Goal: Book appointment/travel/reservation

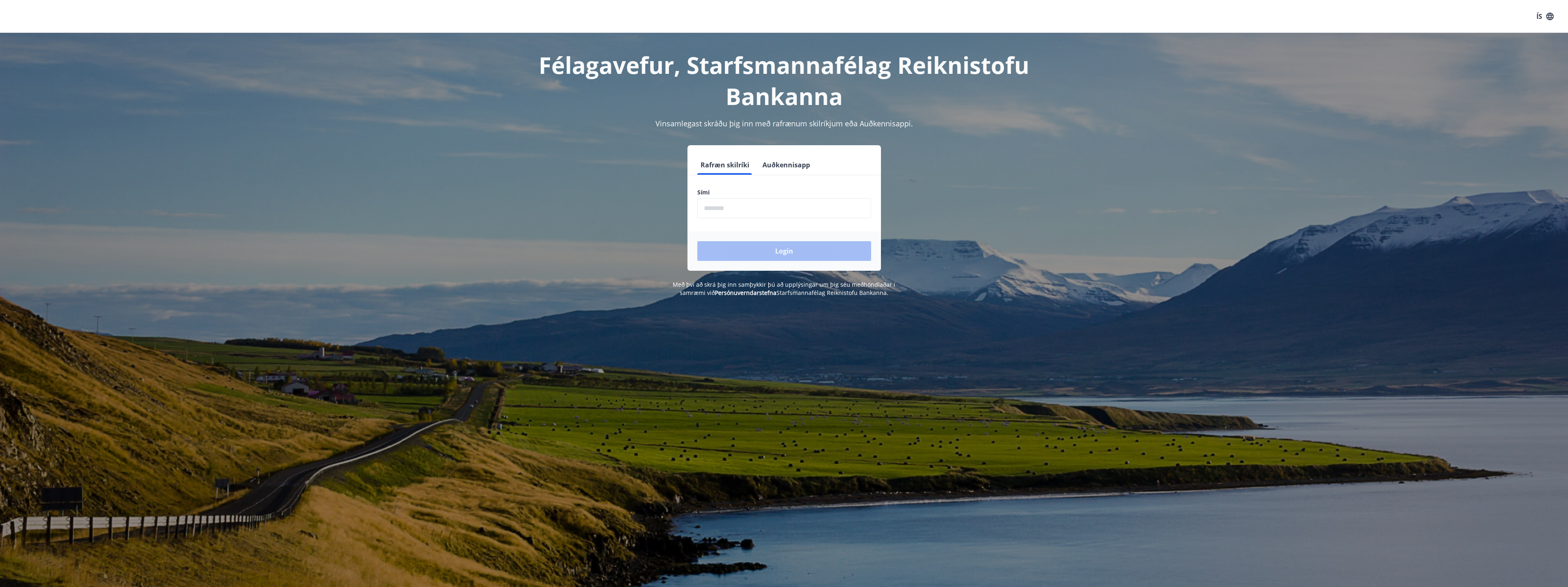
click at [725, 204] on input "phone" at bounding box center [784, 208] width 174 height 20
type input "********"
click at [768, 254] on button "Login" at bounding box center [784, 251] width 174 height 20
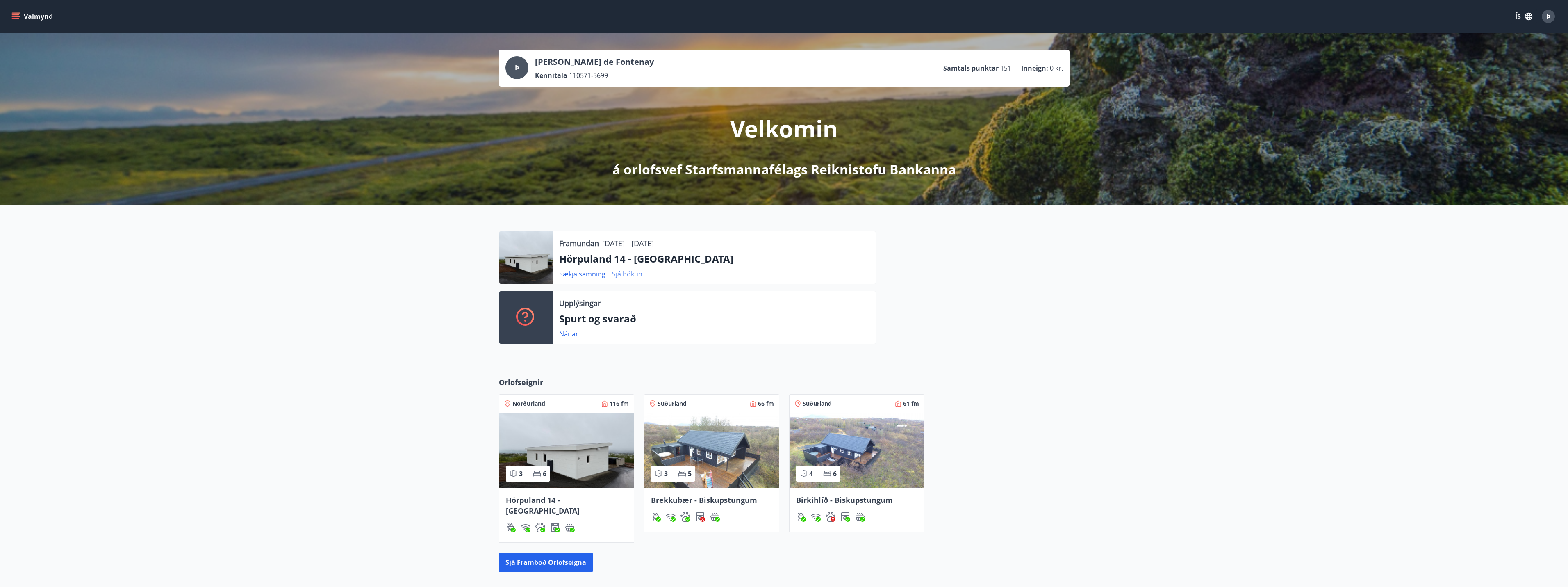
click at [625, 273] on link "Sjá bókun" at bounding box center [627, 274] width 30 height 9
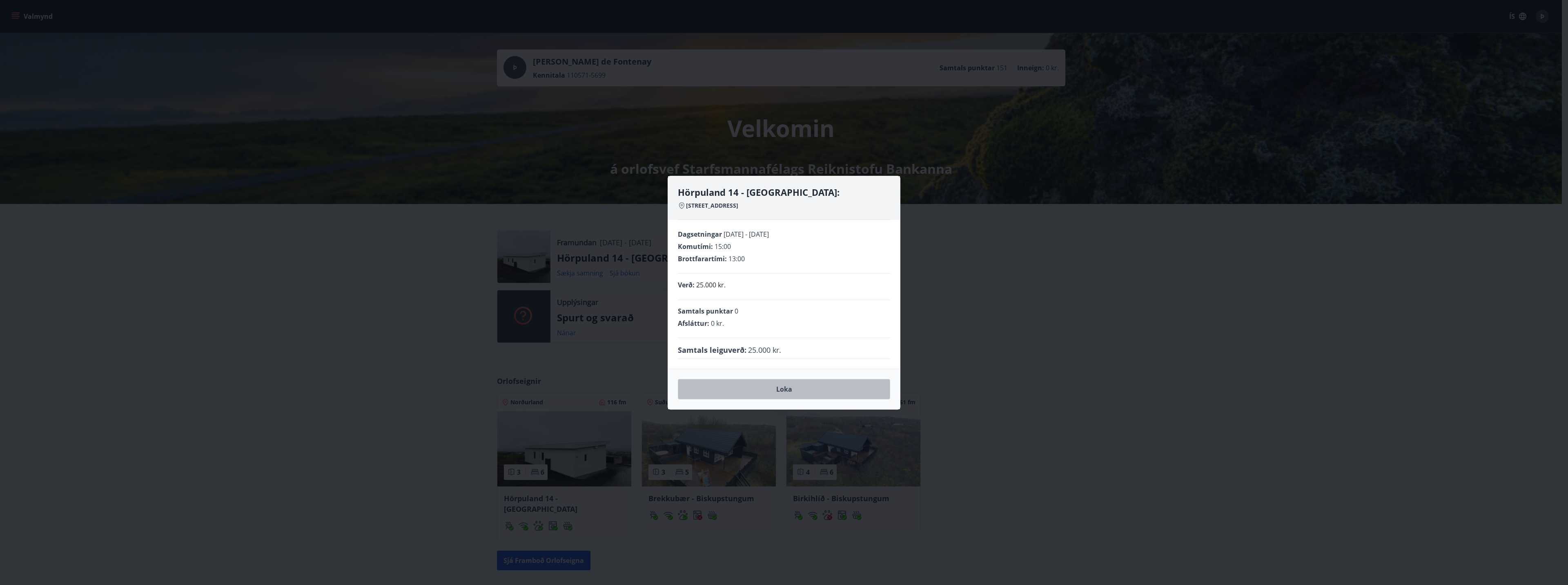
click at [780, 388] on button "Loka" at bounding box center [784, 389] width 213 height 20
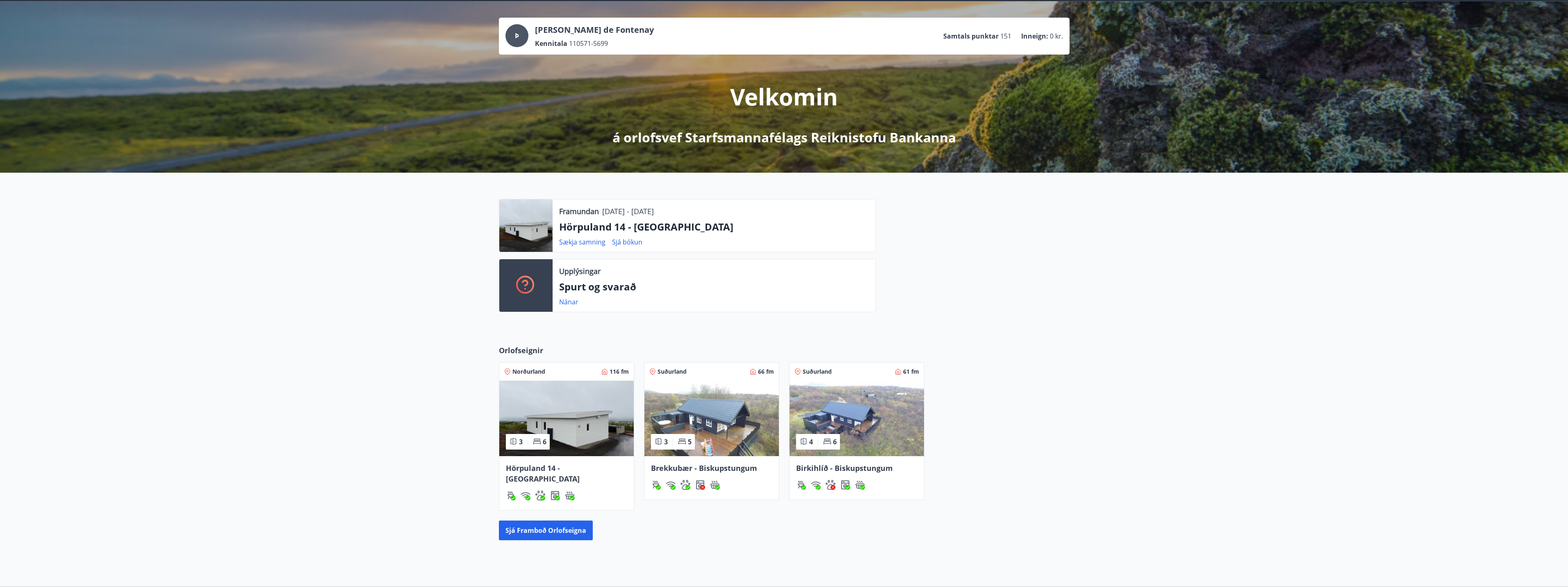
scroll to position [89, 0]
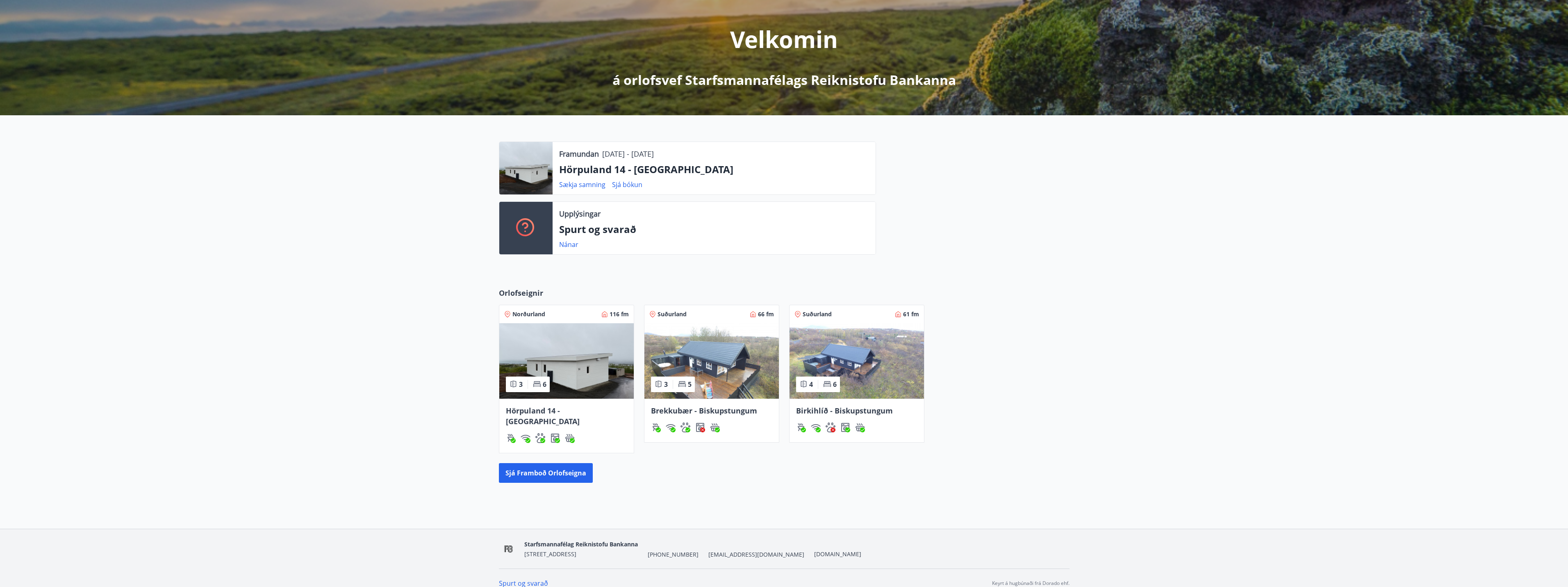
click at [579, 381] on img at bounding box center [566, 361] width 134 height 75
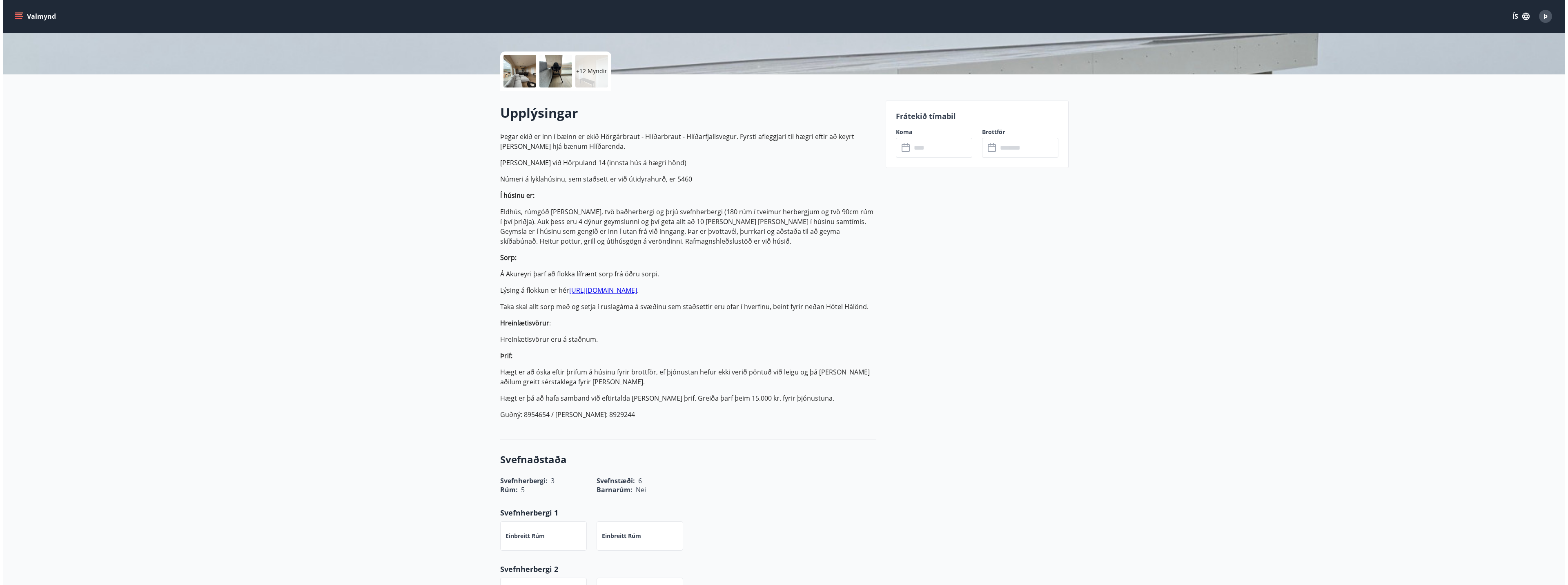
scroll to position [41, 0]
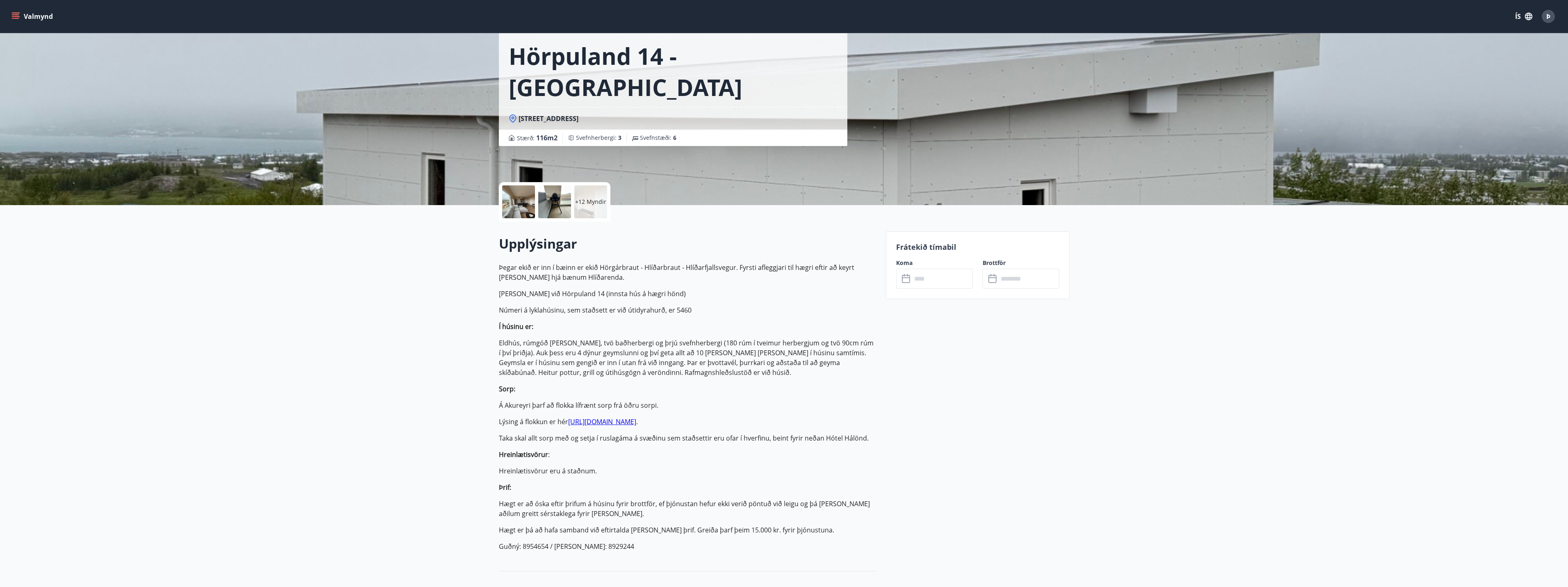
click at [934, 279] on input "text" at bounding box center [942, 278] width 61 height 20
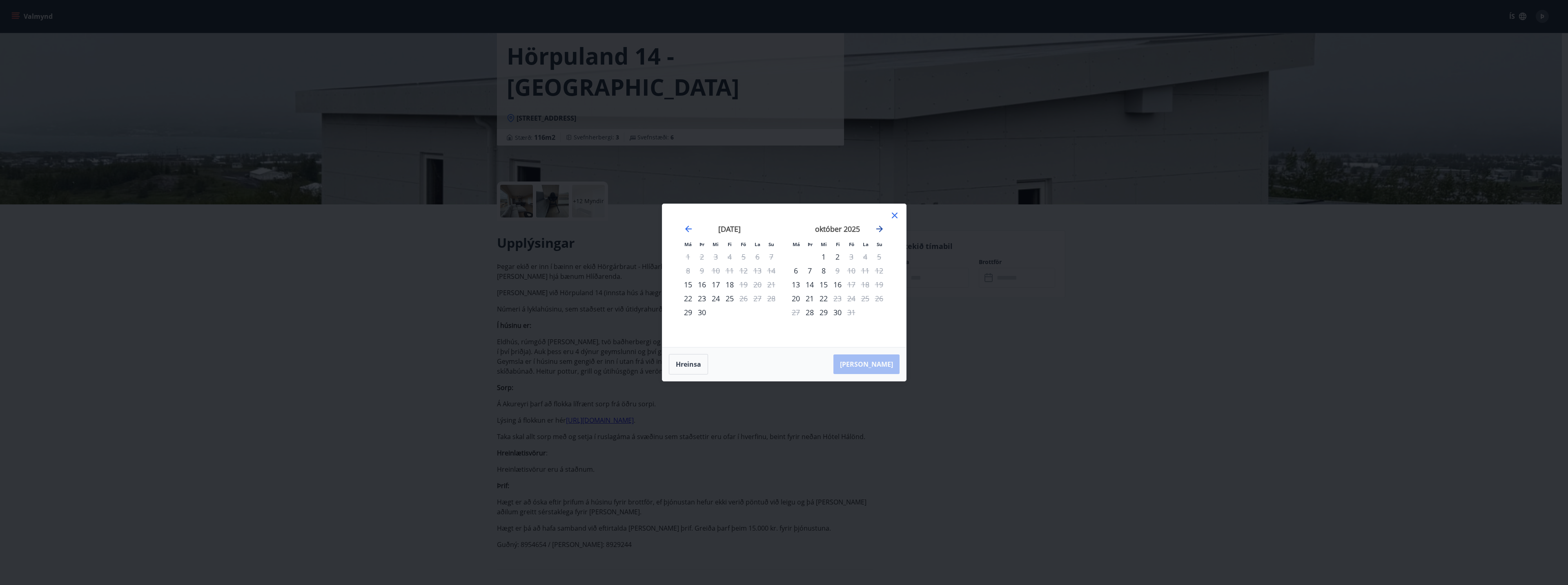
click at [879, 229] on icon "Move forward to switch to the next month." at bounding box center [879, 229] width 7 height 7
click at [878, 229] on icon "Move forward to switch to the next month." at bounding box center [879, 229] width 7 height 7
click at [880, 232] on icon "Move forward to switch to the next month." at bounding box center [879, 229] width 10 height 10
click at [881, 229] on icon "Move forward to switch to the next month." at bounding box center [879, 229] width 7 height 7
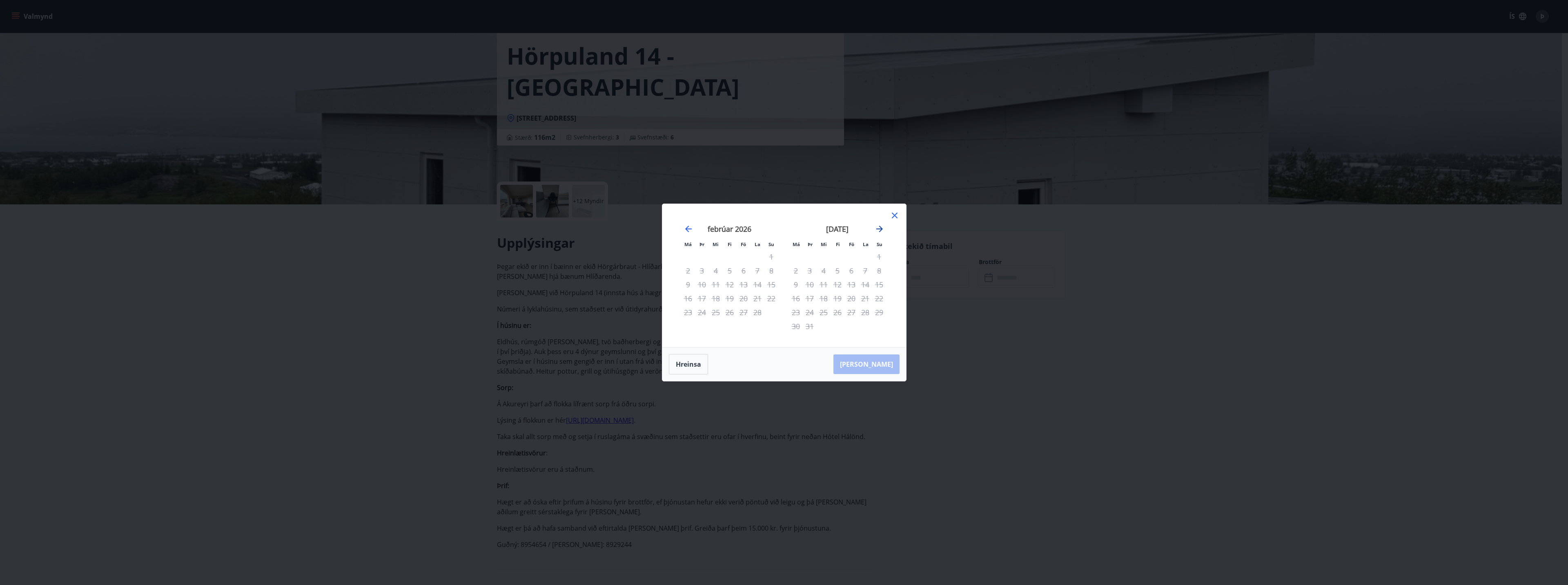
click at [881, 229] on icon "Move forward to switch to the next month." at bounding box center [879, 229] width 7 height 7
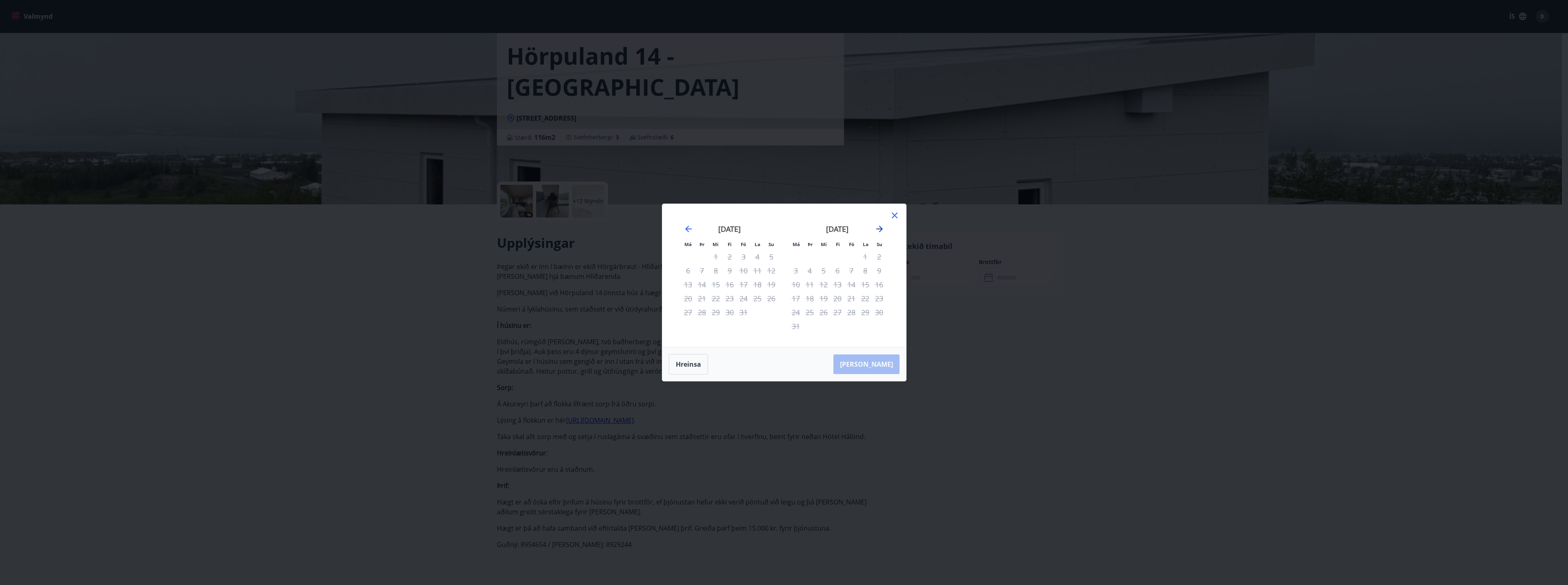
click at [881, 229] on icon "Move forward to switch to the next month." at bounding box center [879, 229] width 7 height 7
click at [893, 216] on icon at bounding box center [895, 215] width 6 height 6
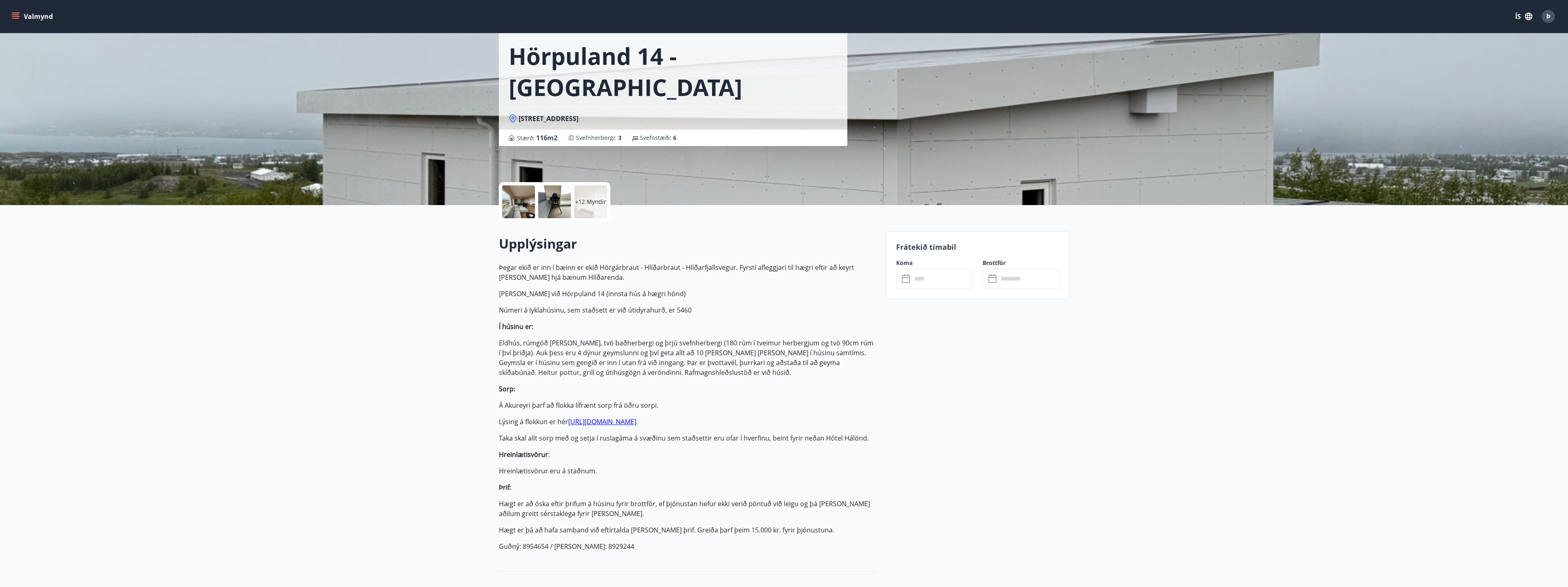
click at [519, 200] on div at bounding box center [519, 202] width 33 height 33
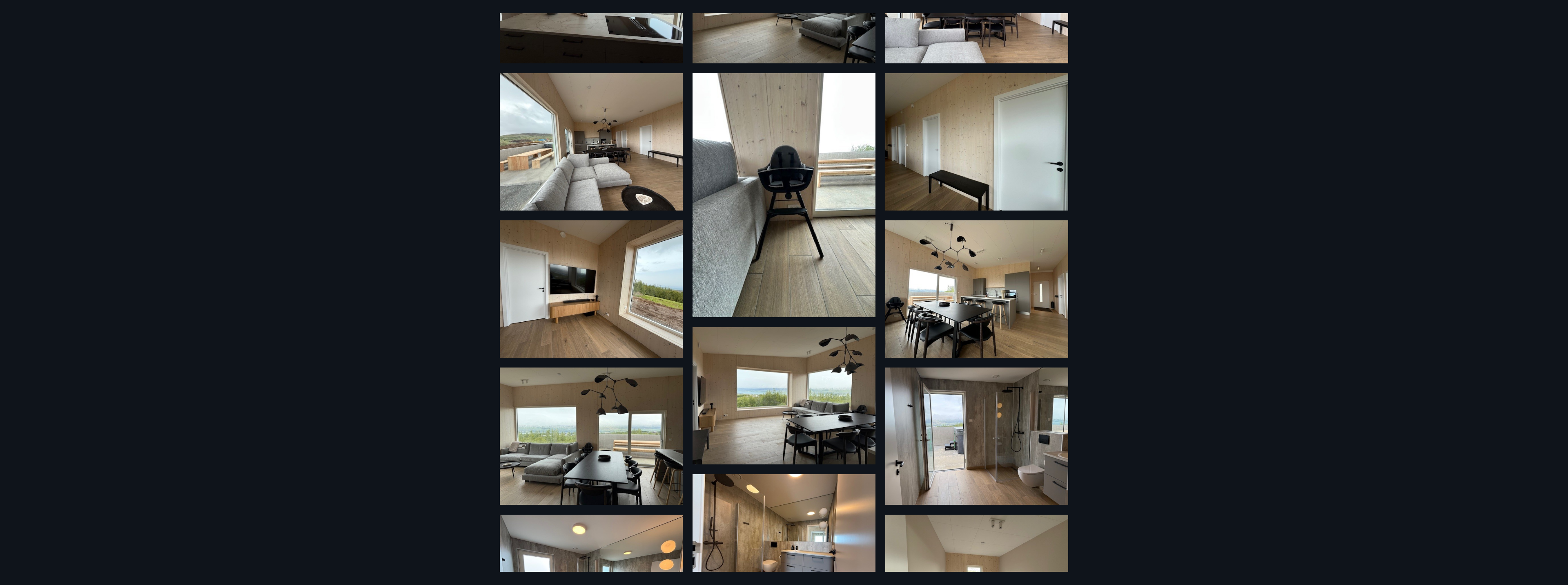
scroll to position [7, 0]
